Goal: Use online tool/utility: Use online tool/utility

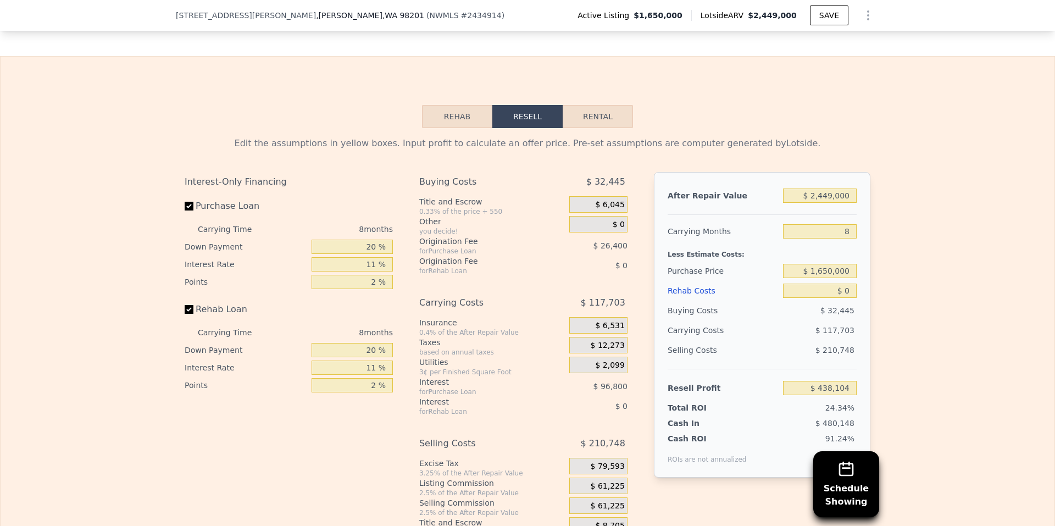
scroll to position [1645, 0]
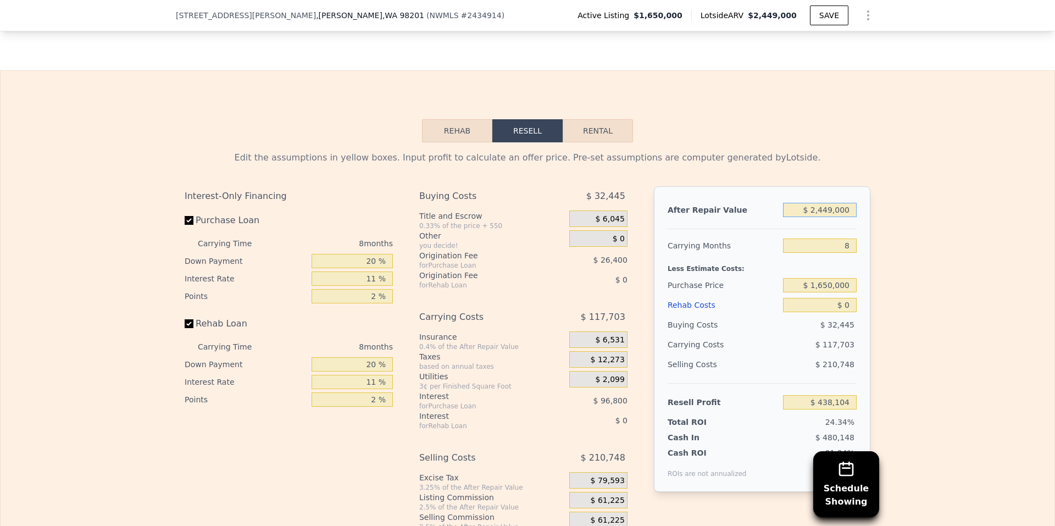
drag, startPoint x: 816, startPoint y: 208, endPoint x: 823, endPoint y: 208, distance: 7.7
click at [823, 208] on input "$ 2,449,000" at bounding box center [820, 210] width 74 height 14
click at [824, 208] on input "$ 2,449,000" at bounding box center [820, 210] width 74 height 14
type input "$ 2,249,000"
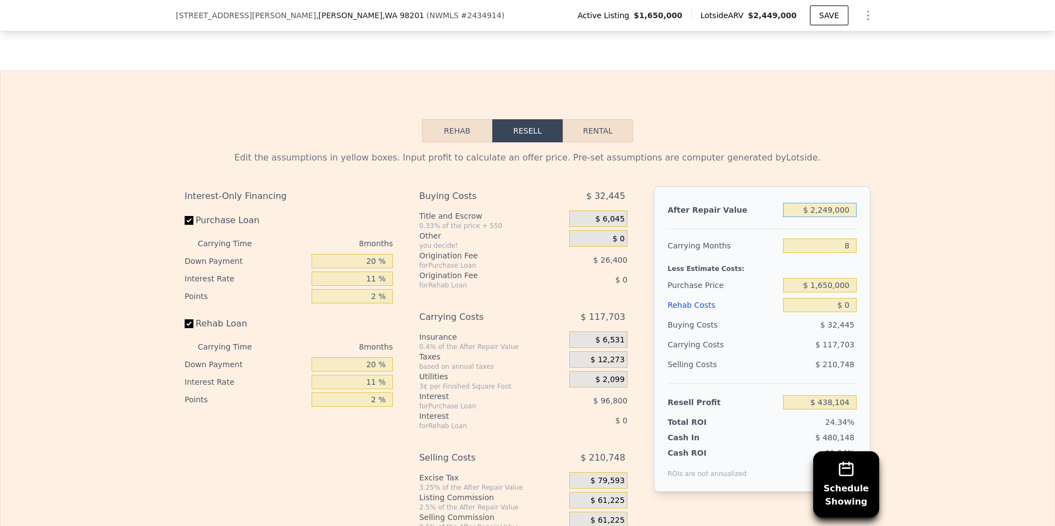
type input "$ 255,804"
type input "$ 229,000"
type input "-$ 1,585,434"
type input "$ 22,000"
type input "-$ 1,774,114"
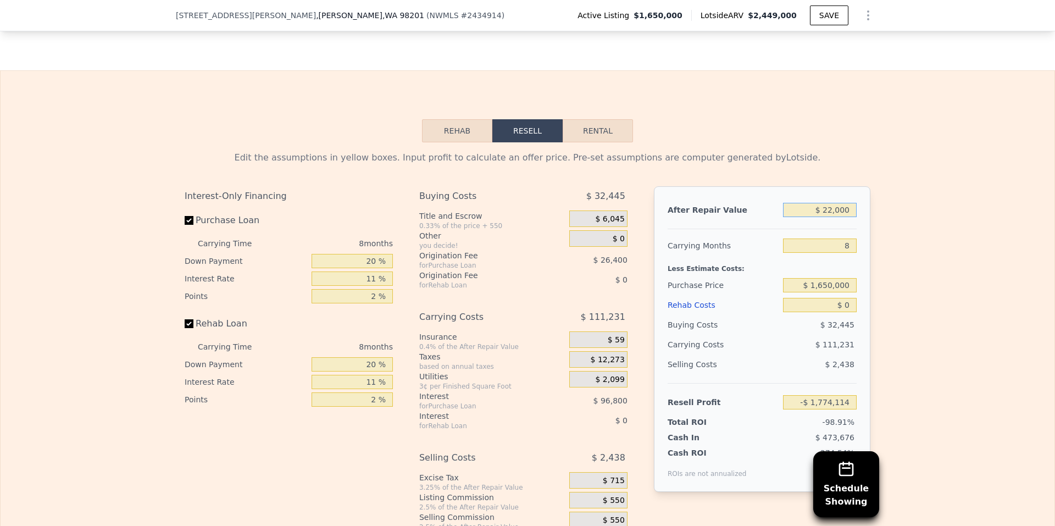
type input "$ 2,200"
type input "-$ 1,792,162"
type input "$ 220"
type input "-$ 1,793,968"
type input "$ 22"
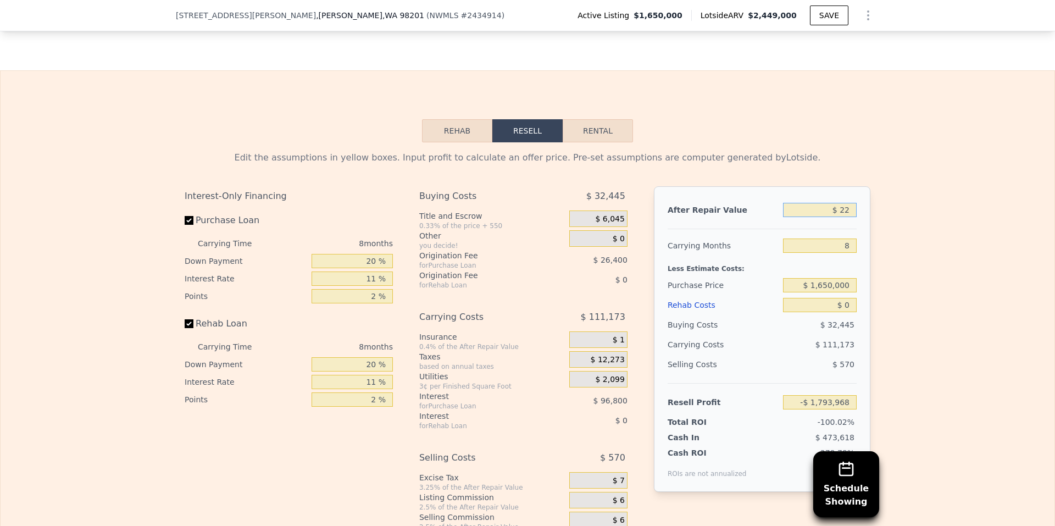
type input "-$ 1,794,148"
type input "$ 2,200"
type input "-$ 1,792,162"
type input "$ 22,000"
type input "-$ 1,774,114"
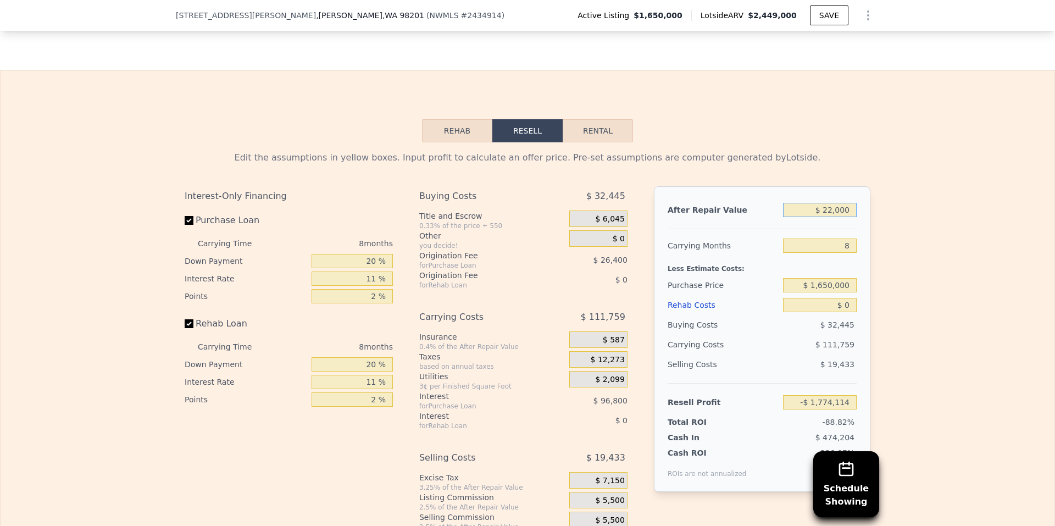
type input "$ 220,000"
type input "-$ 1,593,637"
type input "$ 2,200,000"
type input "$ 211,140"
type input "$ 2,200,000"
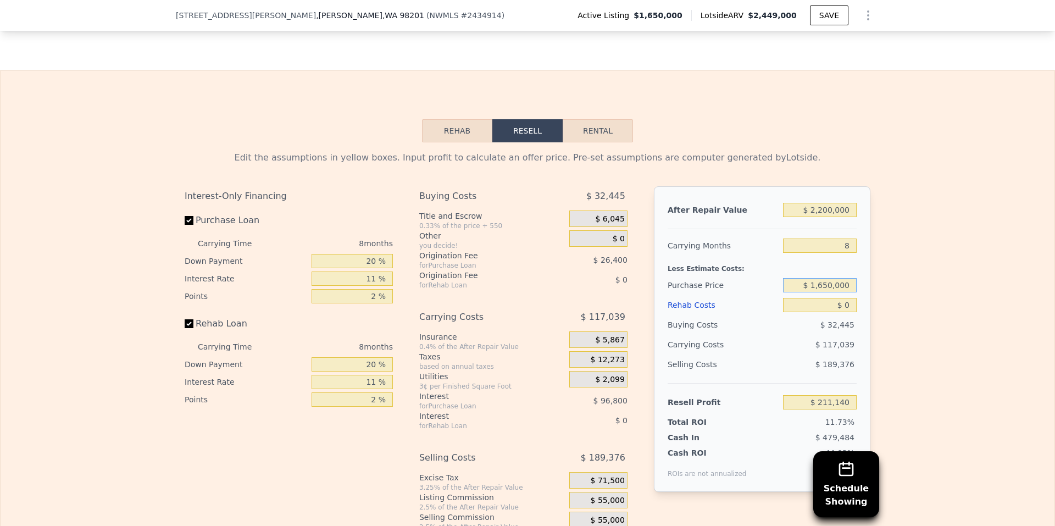
click at [822, 281] on input "$ 1,650,000" at bounding box center [820, 285] width 74 height 14
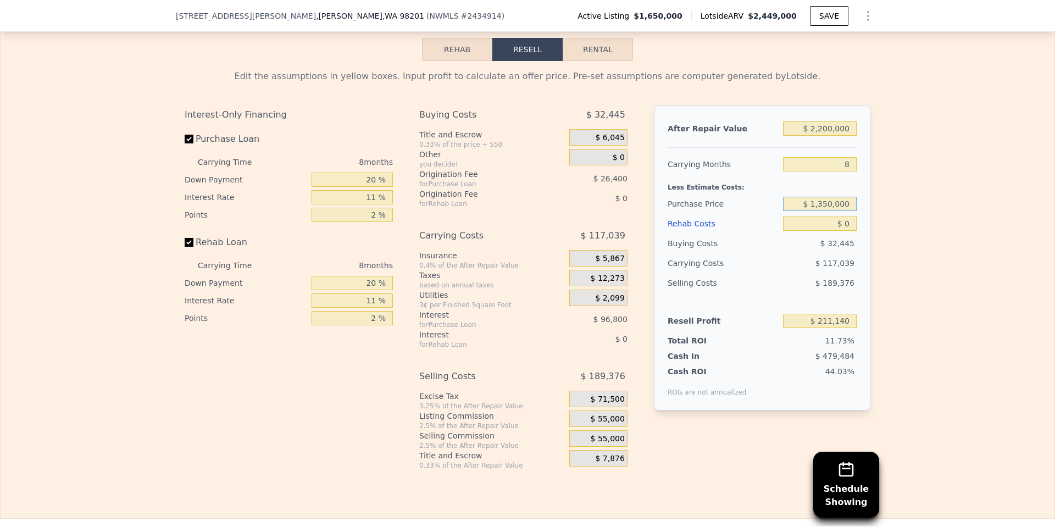
scroll to position [1755, 0]
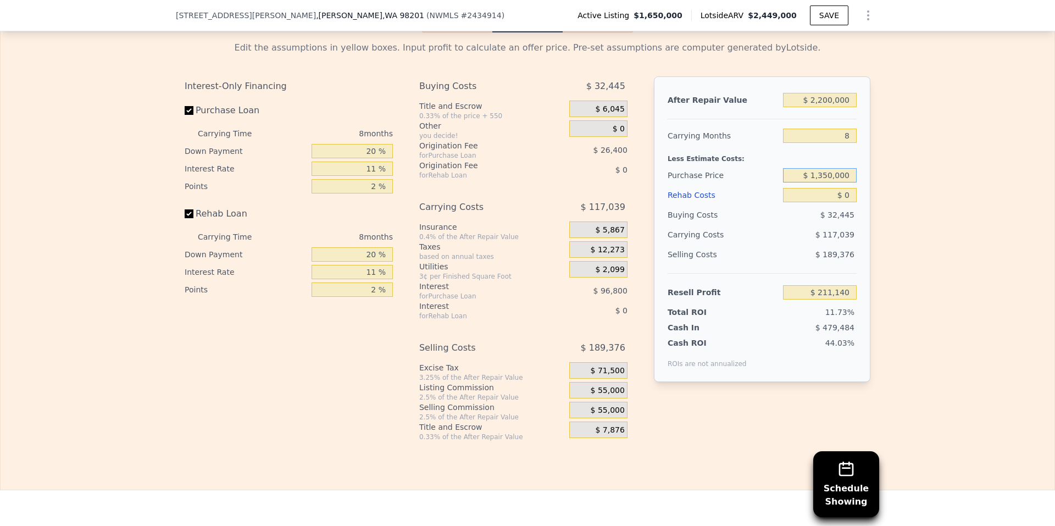
type input "$ 1,350,000"
type input "$ 534,539"
drag, startPoint x: 840, startPoint y: 190, endPoint x: 847, endPoint y: 190, distance: 6.0
click at [847, 190] on input "$ 0" at bounding box center [820, 195] width 74 height 14
type input "$ 18"
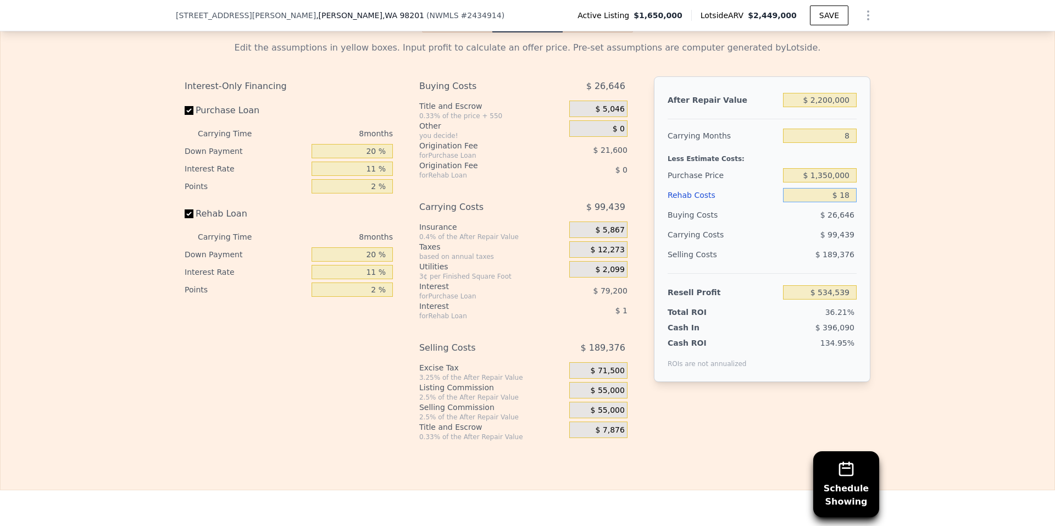
type input "$ 534,521"
type input "$ 185"
type input "$ 534,343"
type input "$ 1,850"
type input "$ 532,547"
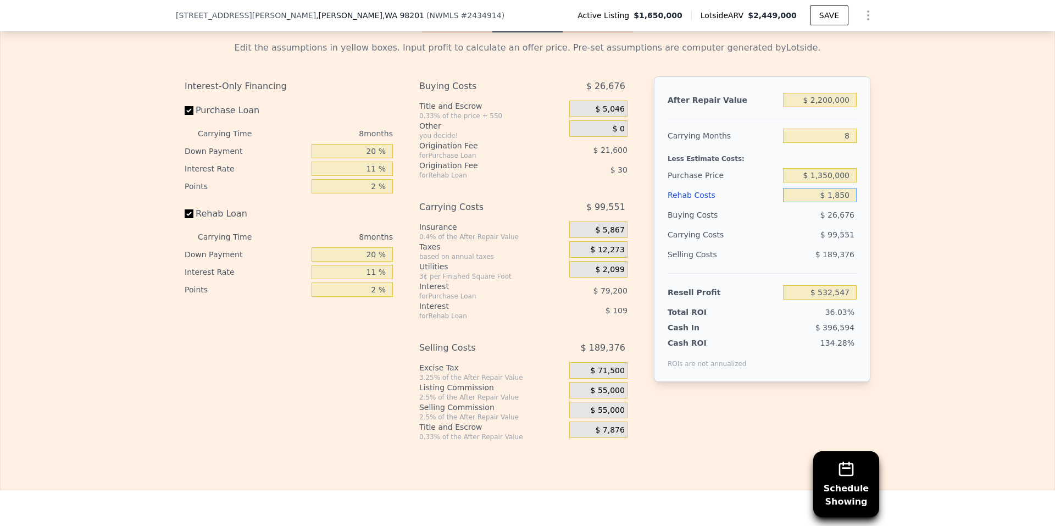
type input "$ 18,500"
type input "$ 514,655"
type input "$ 185,000"
type input "$ 335,723"
type input "$ 185,000"
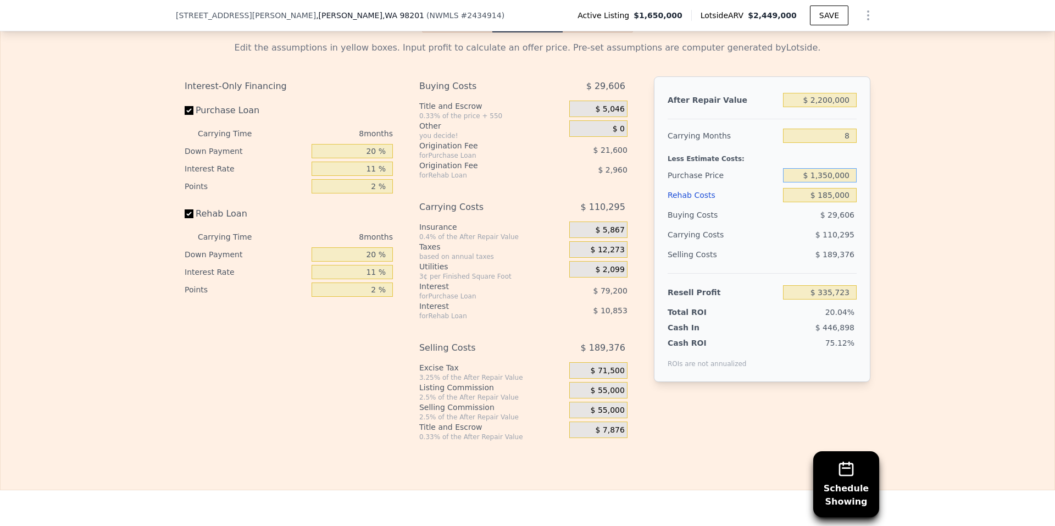
click at [809, 169] on input "$ 1,350,000" at bounding box center [820, 175] width 74 height 14
click at [825, 174] on input "$ 1,350,000" at bounding box center [820, 175] width 74 height 14
type input "$ 1,450,000"
click at [836, 195] on input "$ 185,000" at bounding box center [820, 195] width 74 height 14
type input "$ 227,926"
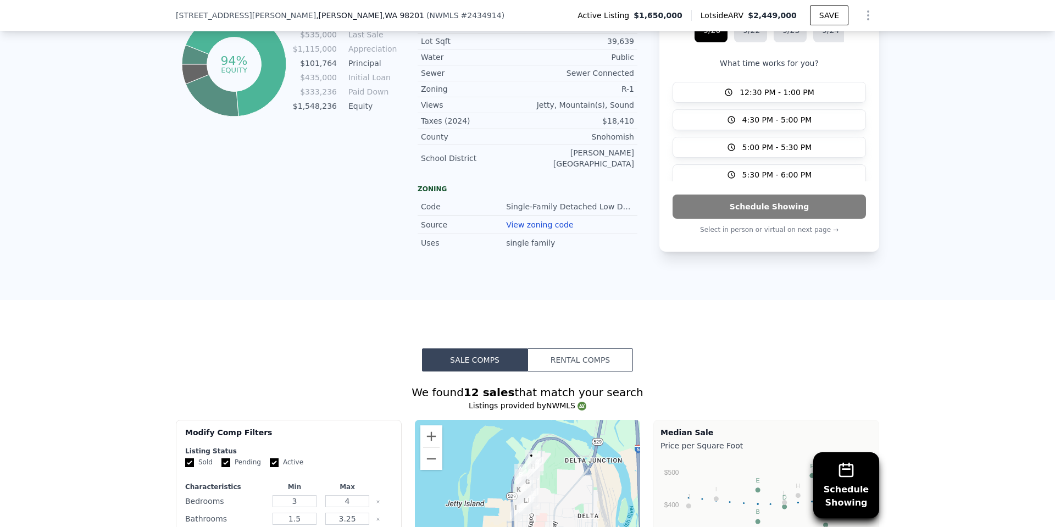
scroll to position [619, 0]
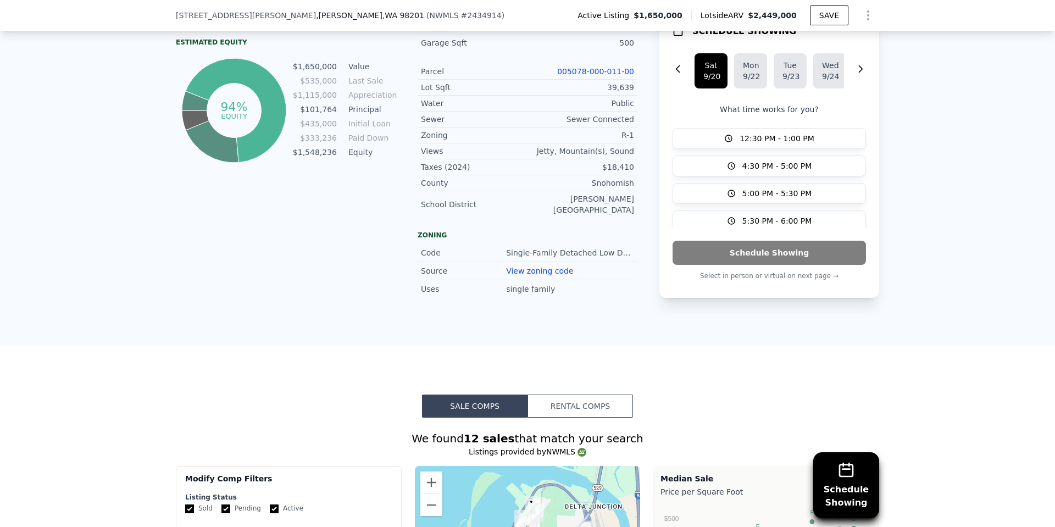
drag, startPoint x: 797, startPoint y: 14, endPoint x: 755, endPoint y: 18, distance: 42.5
click at [755, 18] on div "Lotside ARV $2,449,000" at bounding box center [750, 15] width 119 height 11
copy div "$2,449,000"
